Goal: Information Seeking & Learning: Learn about a topic

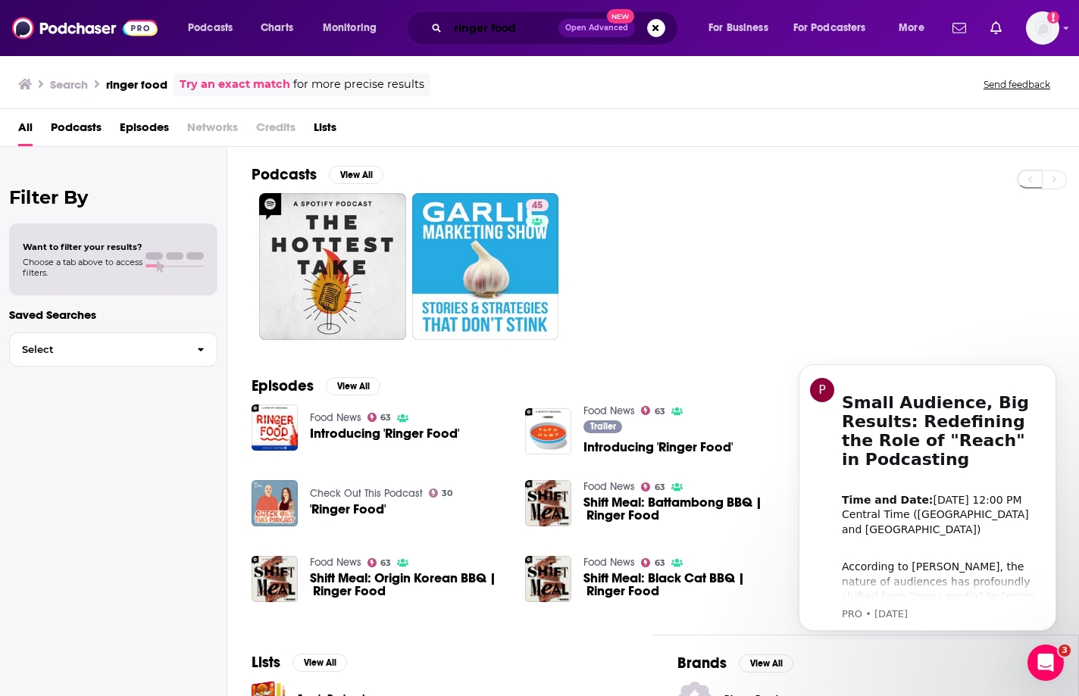
click at [481, 30] on input "ringer food" at bounding box center [503, 28] width 111 height 24
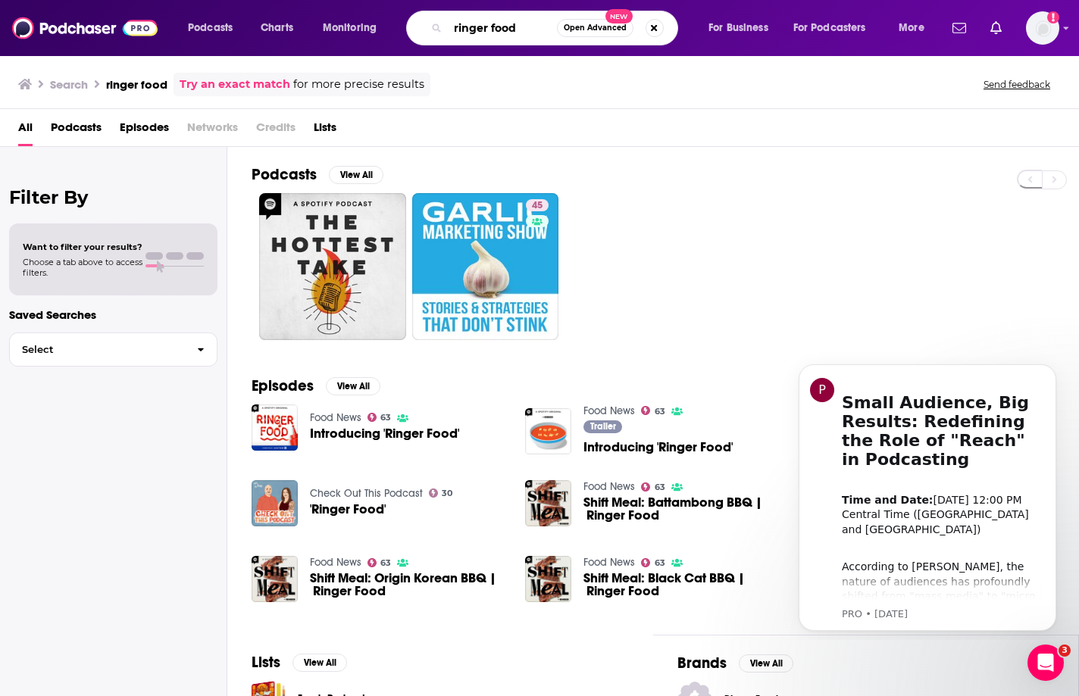
click at [481, 30] on input "ringer food" at bounding box center [502, 28] width 109 height 24
type input "scoop city"
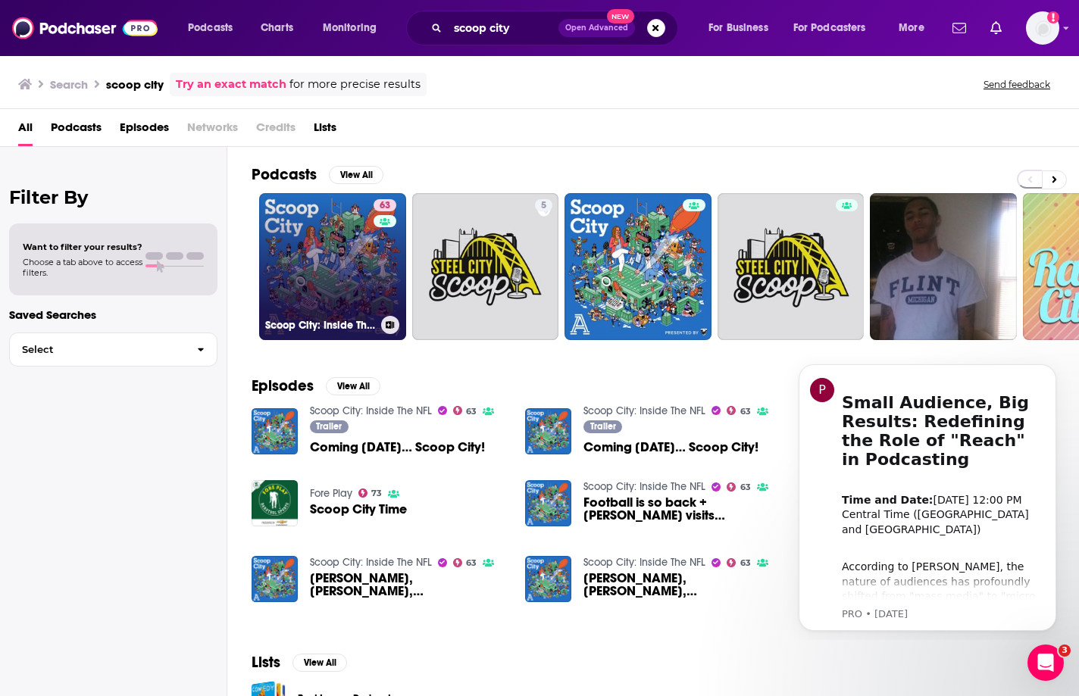
click at [326, 270] on link "63 Scoop City: Inside The NFL" at bounding box center [332, 266] width 147 height 147
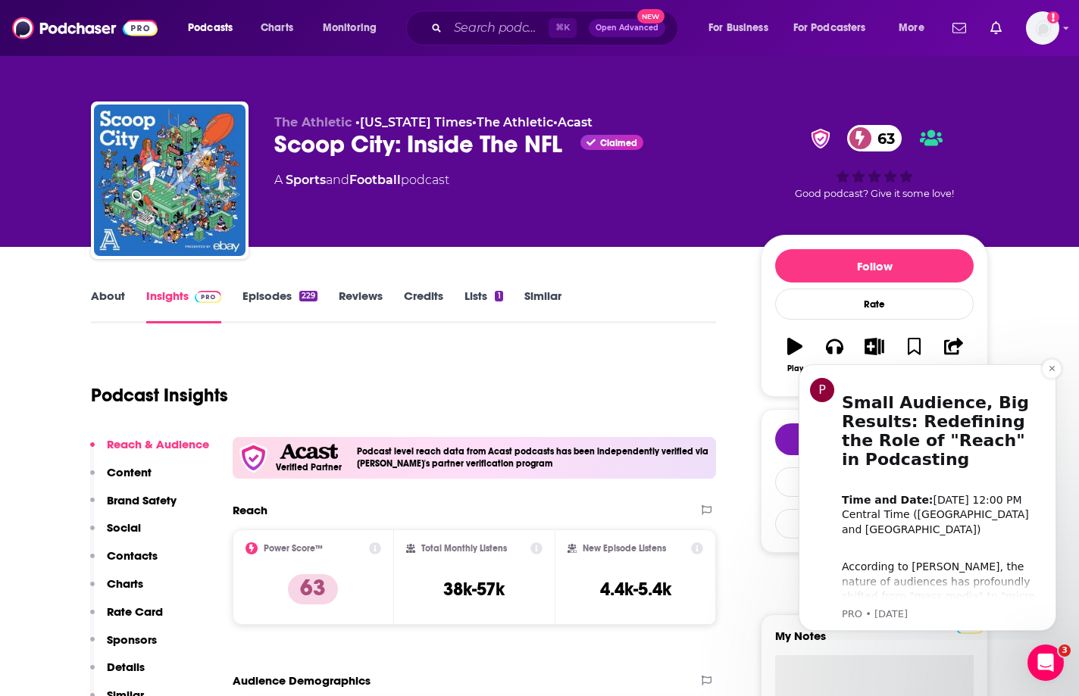
click at [954, 559] on div "According to [PERSON_NAME], the nature of audiences has profoundly shifted from…" at bounding box center [943, 589] width 203 height 89
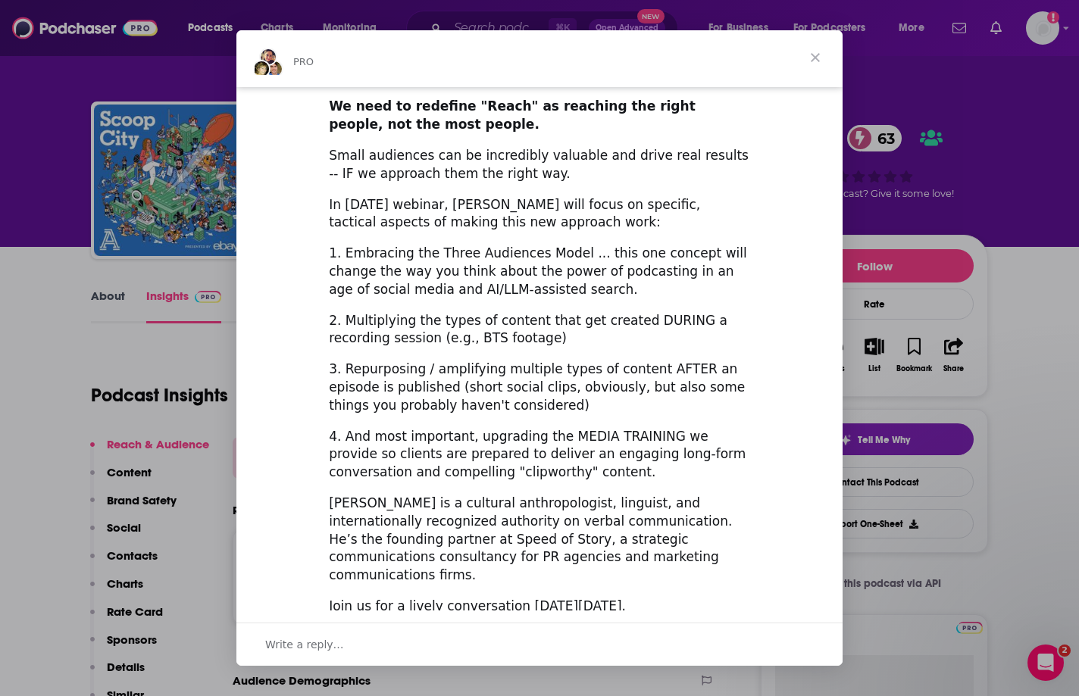
scroll to position [414, 0]
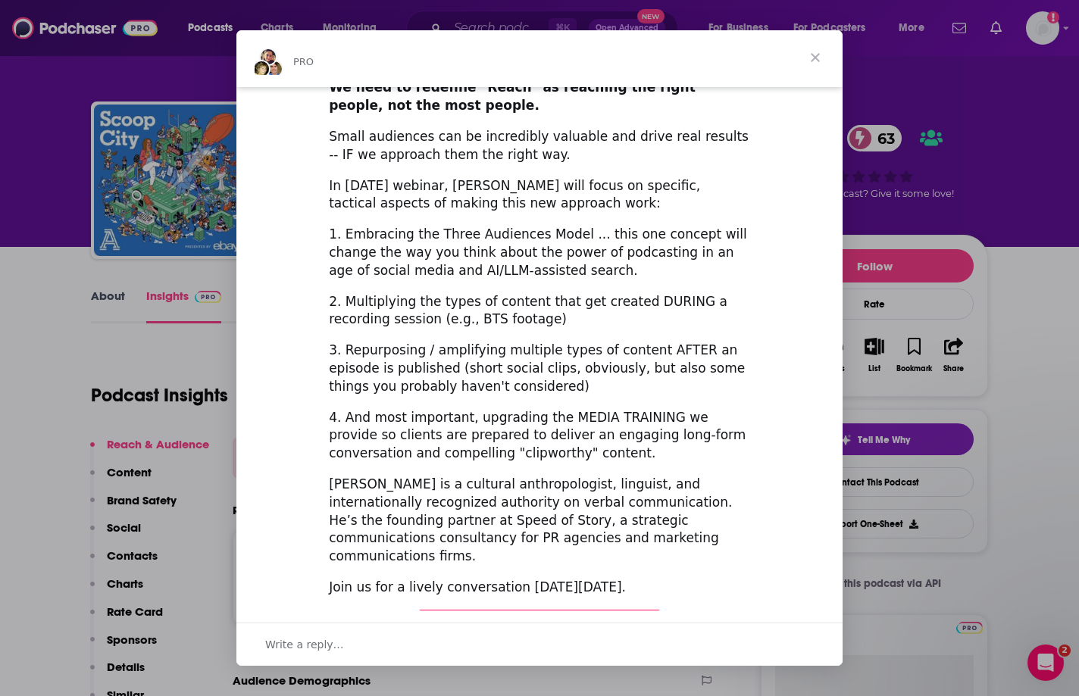
click at [815, 63] on span "Close" at bounding box center [815, 57] width 55 height 55
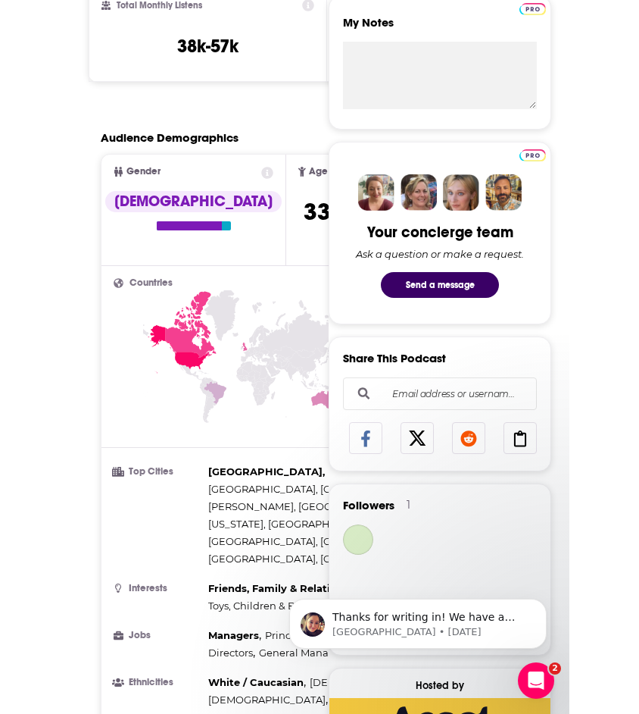
scroll to position [0, 0]
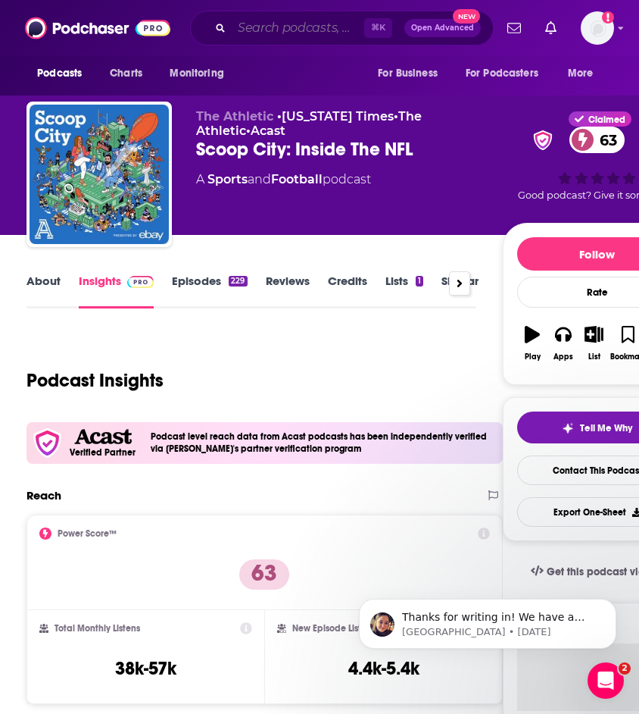
click at [283, 19] on input "Search podcasts, credits, & more..." at bounding box center [298, 28] width 133 height 24
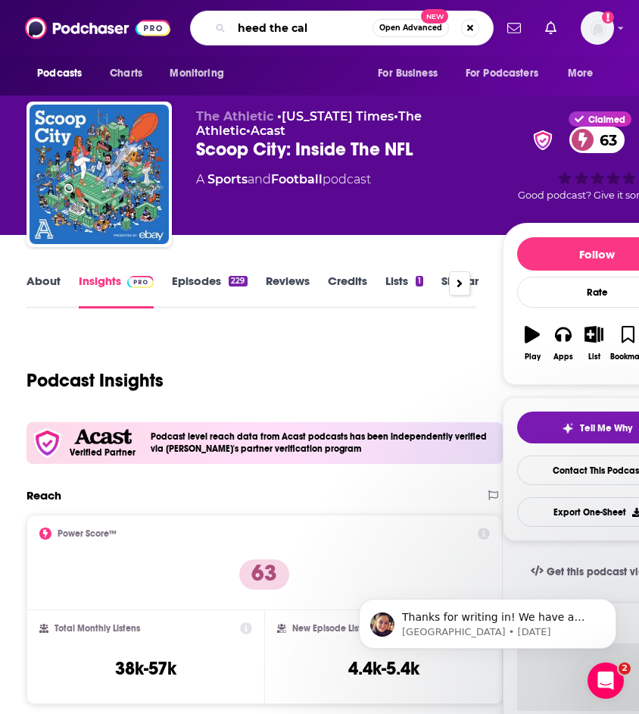
type input "heed the call"
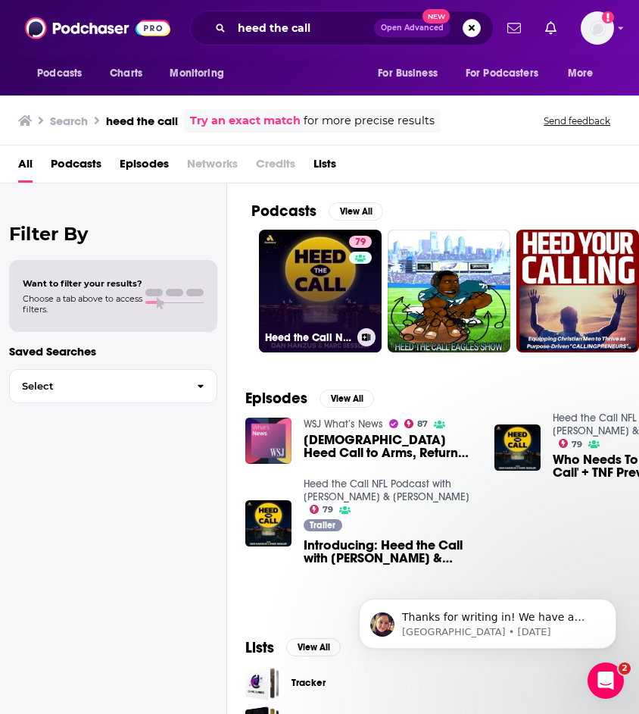
click at [296, 273] on link "79 Heed the Call NFL Podcast with [PERSON_NAME] & [PERSON_NAME]" at bounding box center [320, 291] width 123 height 123
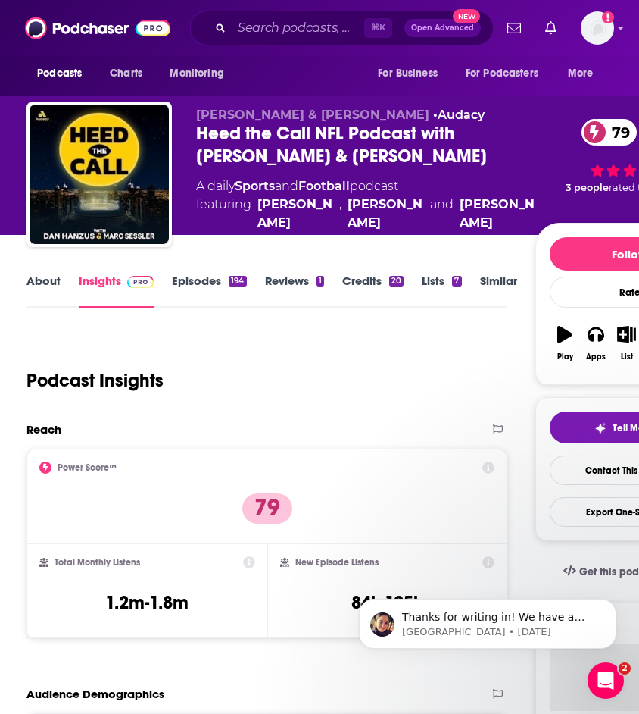
click at [195, 278] on link "Episodes 194" at bounding box center [209, 290] width 74 height 35
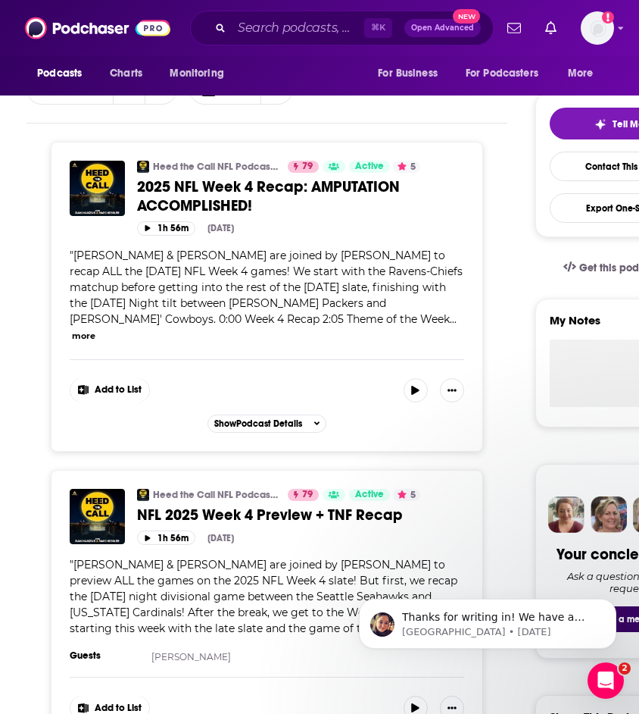
scroll to position [306, 0]
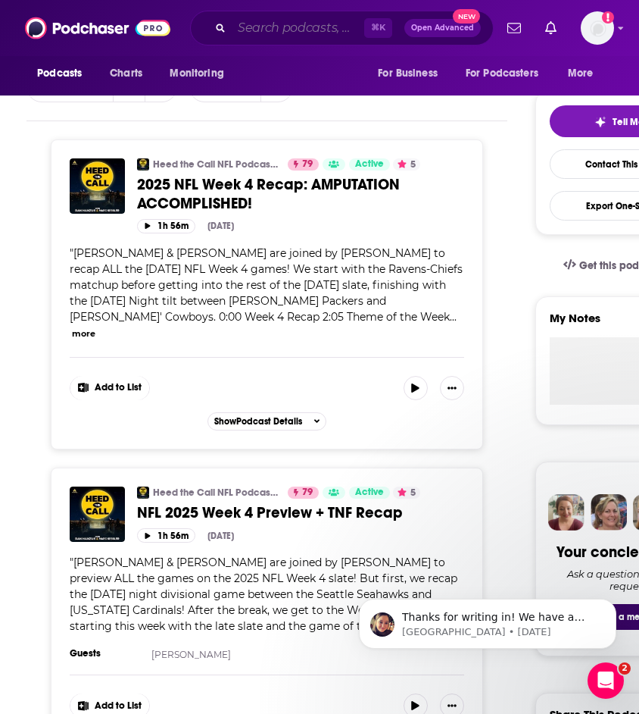
click at [288, 25] on input "Search podcasts, credits, & more..." at bounding box center [298, 28] width 133 height 24
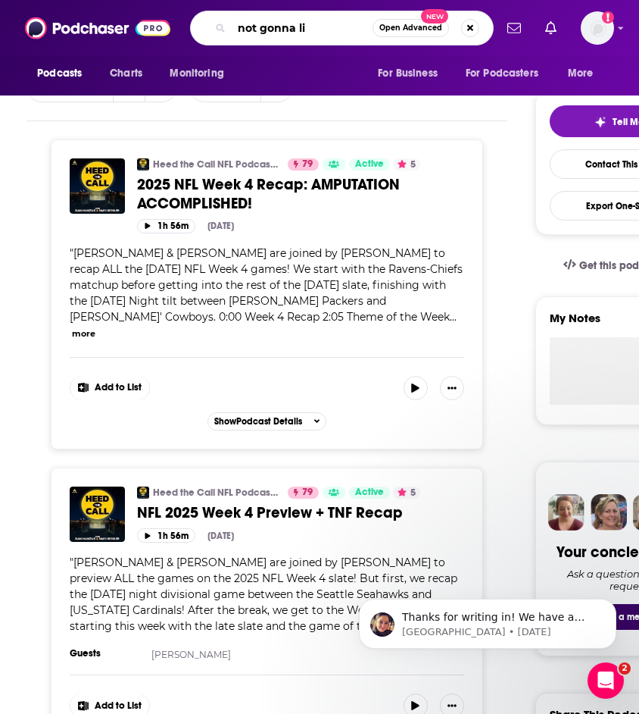
type input "not gonna lie"
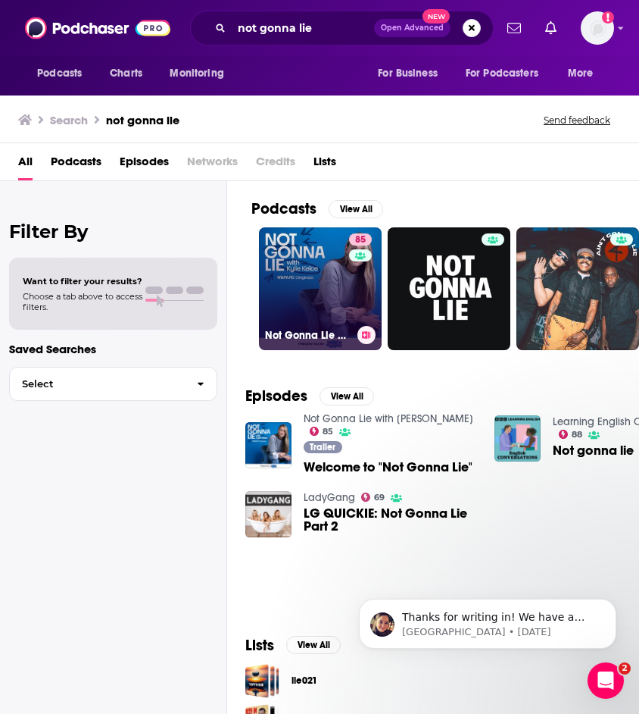
click at [310, 303] on link "85 Not Gonna Lie with [PERSON_NAME]" at bounding box center [320, 288] width 123 height 123
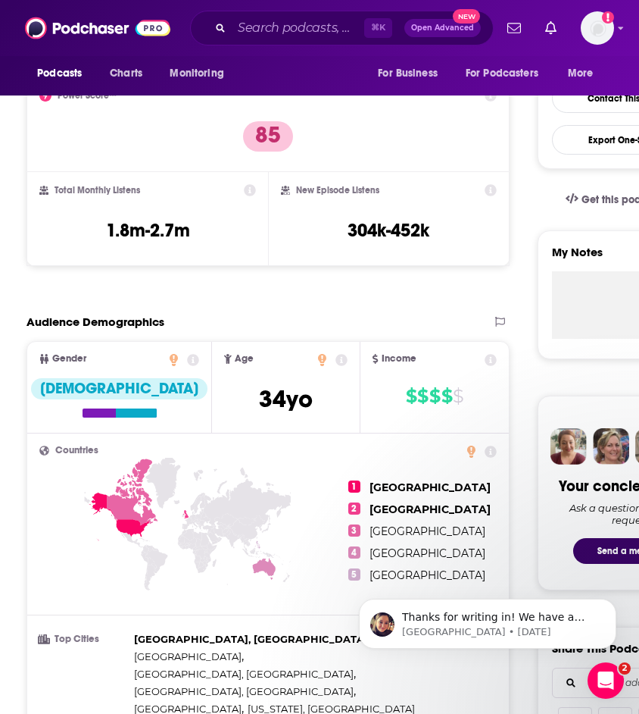
scroll to position [373, 0]
